Goal: Transaction & Acquisition: Subscribe to service/newsletter

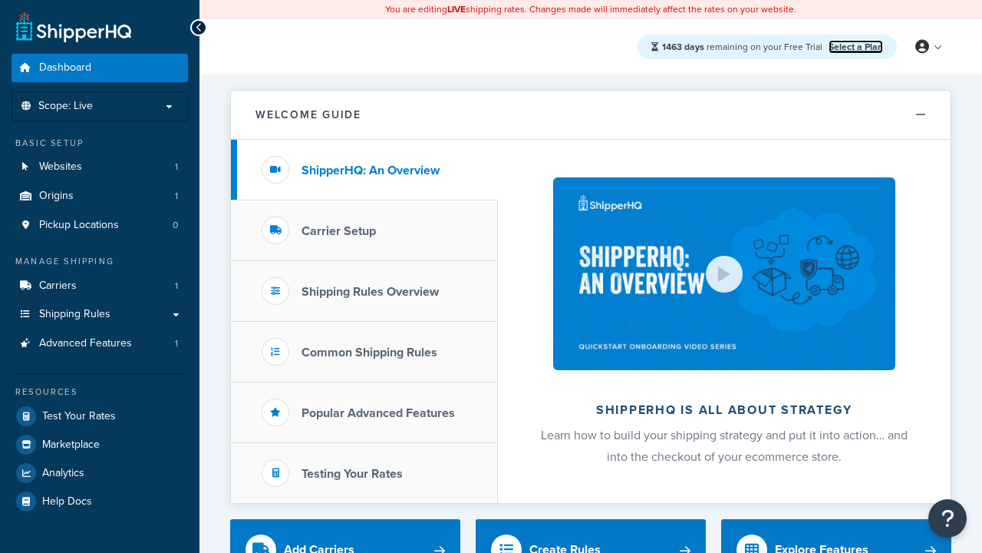
click at [856, 46] on link "Select a Plan" at bounding box center [856, 47] width 54 height 14
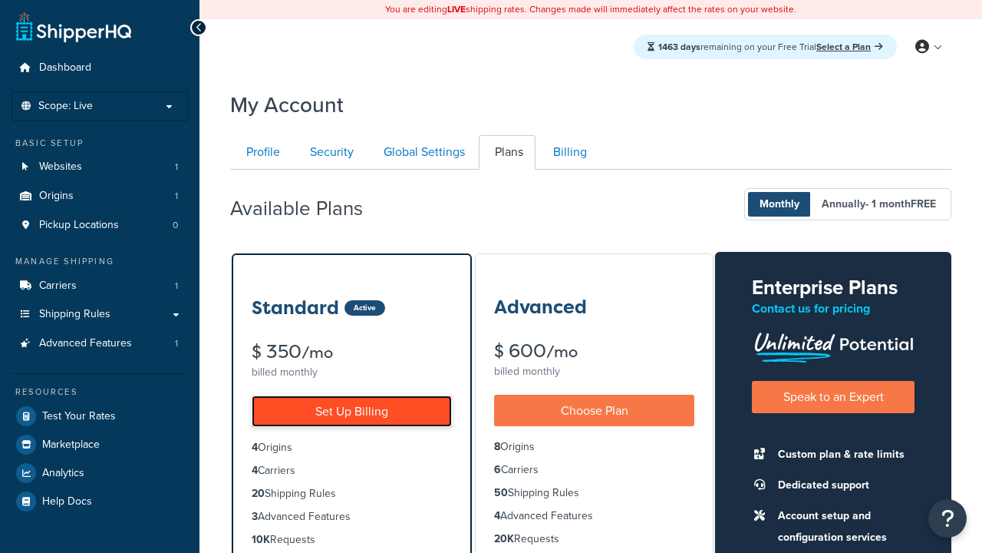
click at [352, 411] on link "Set Up Billing" at bounding box center [352, 410] width 200 height 31
